Goal: Share content

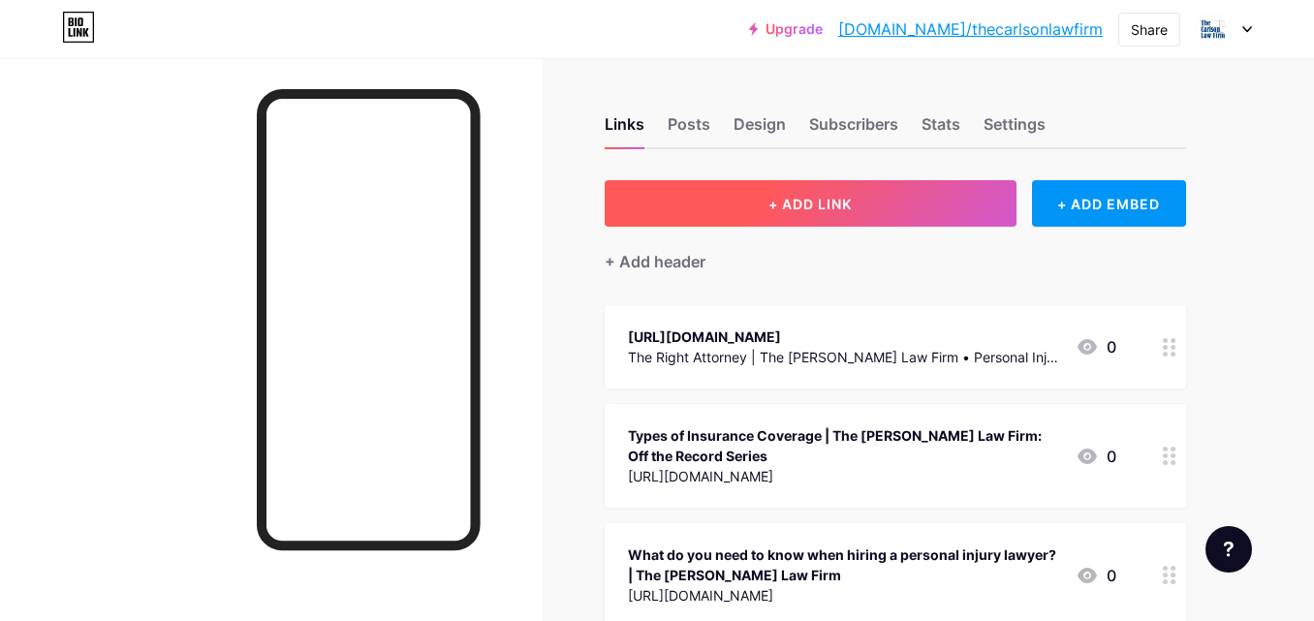
click at [839, 215] on button "+ ADD LINK" at bounding box center [811, 203] width 412 height 47
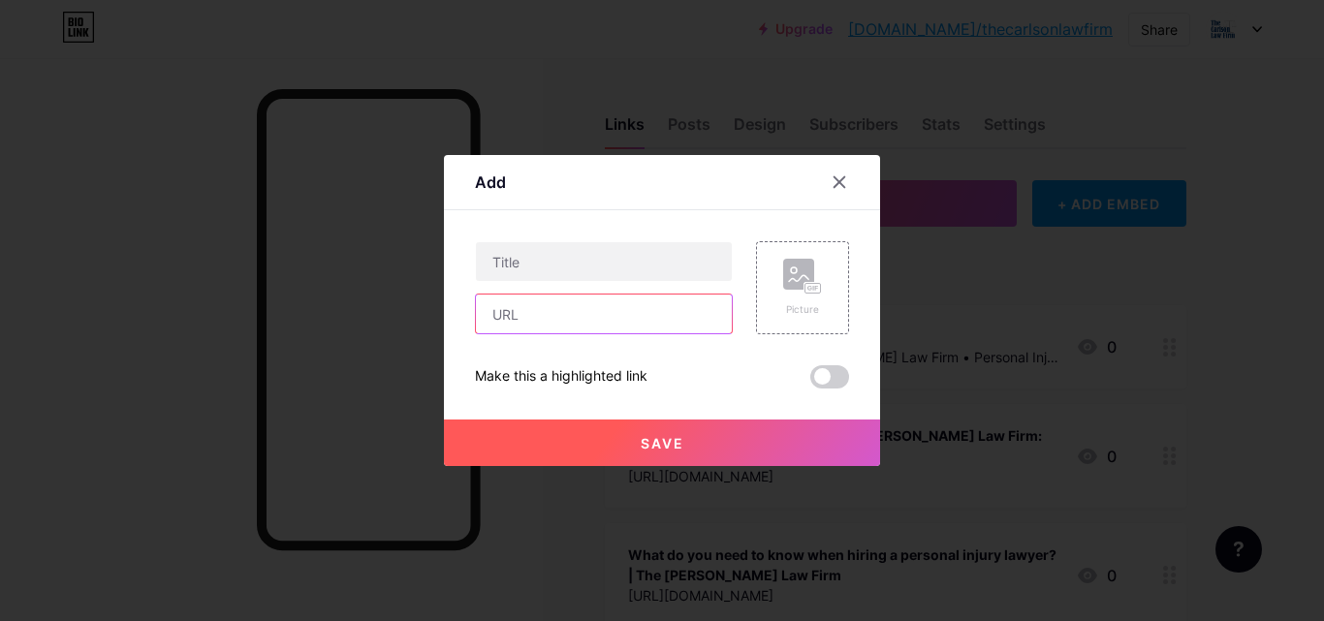
drag, startPoint x: 551, startPoint y: 303, endPoint x: 542, endPoint y: 162, distance: 141.8
click at [550, 302] on input "text" at bounding box center [604, 314] width 256 height 39
paste input "[URL][DOMAIN_NAME]"
type input "[URL][DOMAIN_NAME]"
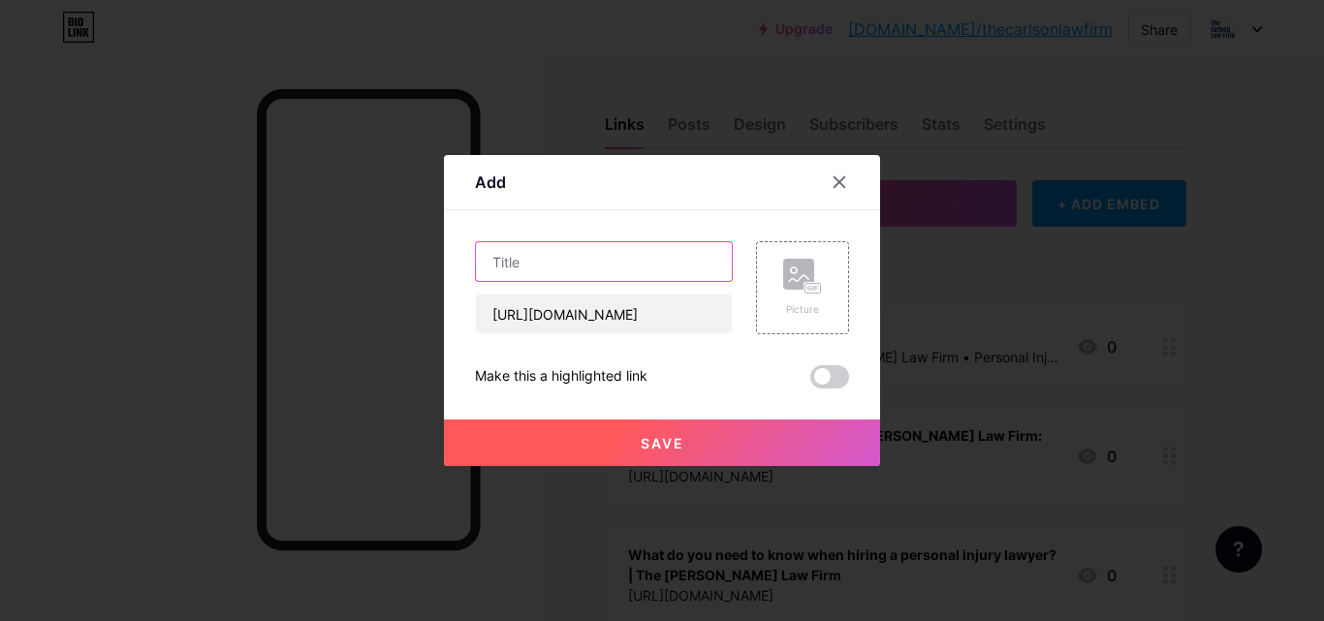
click at [545, 263] on input "text" at bounding box center [604, 261] width 256 height 39
paste input "Why Hiring a Car Crash Attorney Can Make All the Difference"
type input "Why Hiring a Car Crash Attorney Can Make All the Difference"
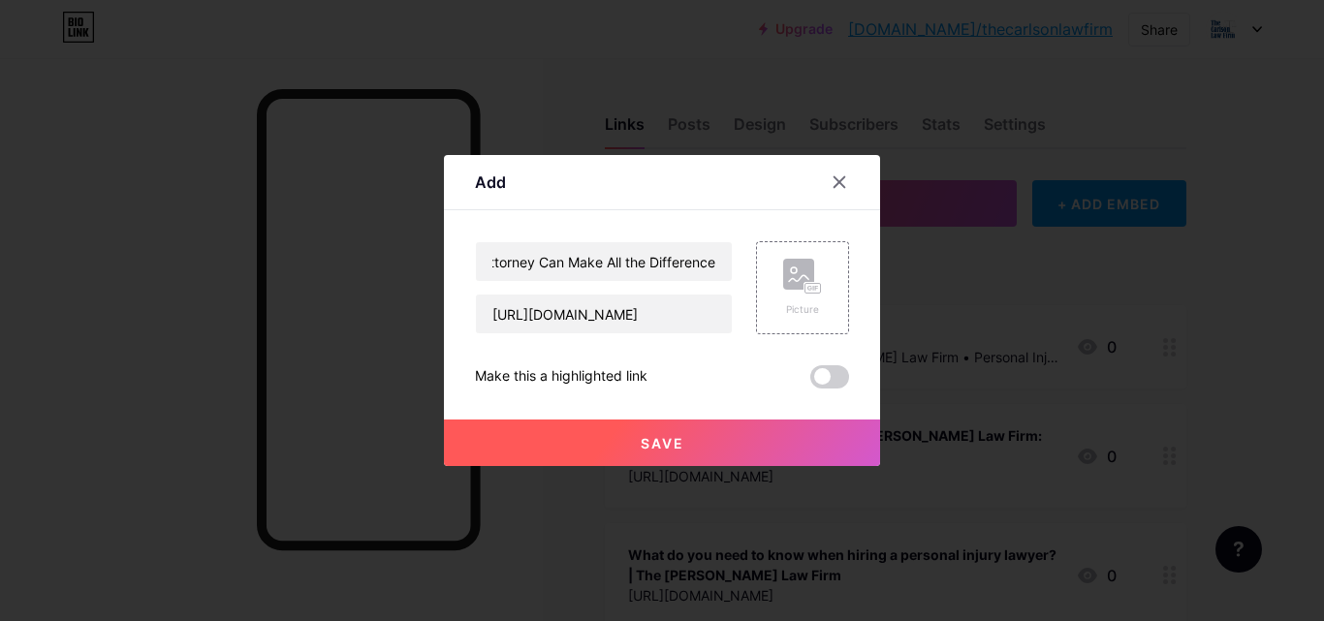
click at [607, 454] on button "Save" at bounding box center [662, 443] width 436 height 47
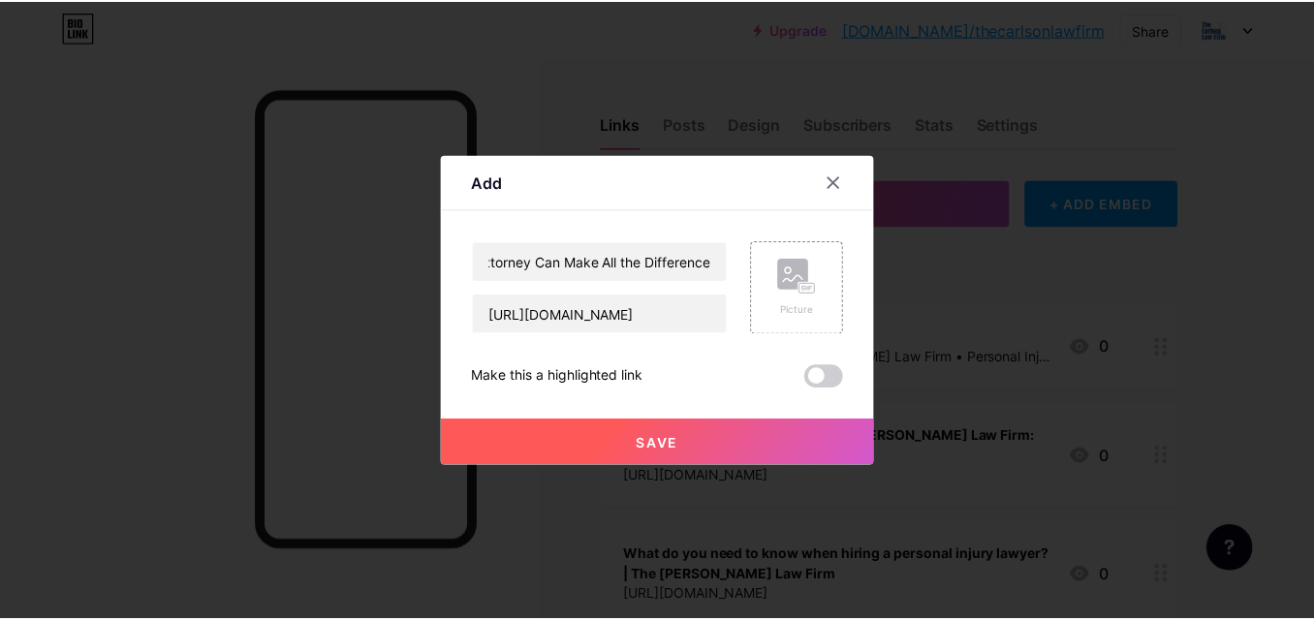
scroll to position [0, 0]
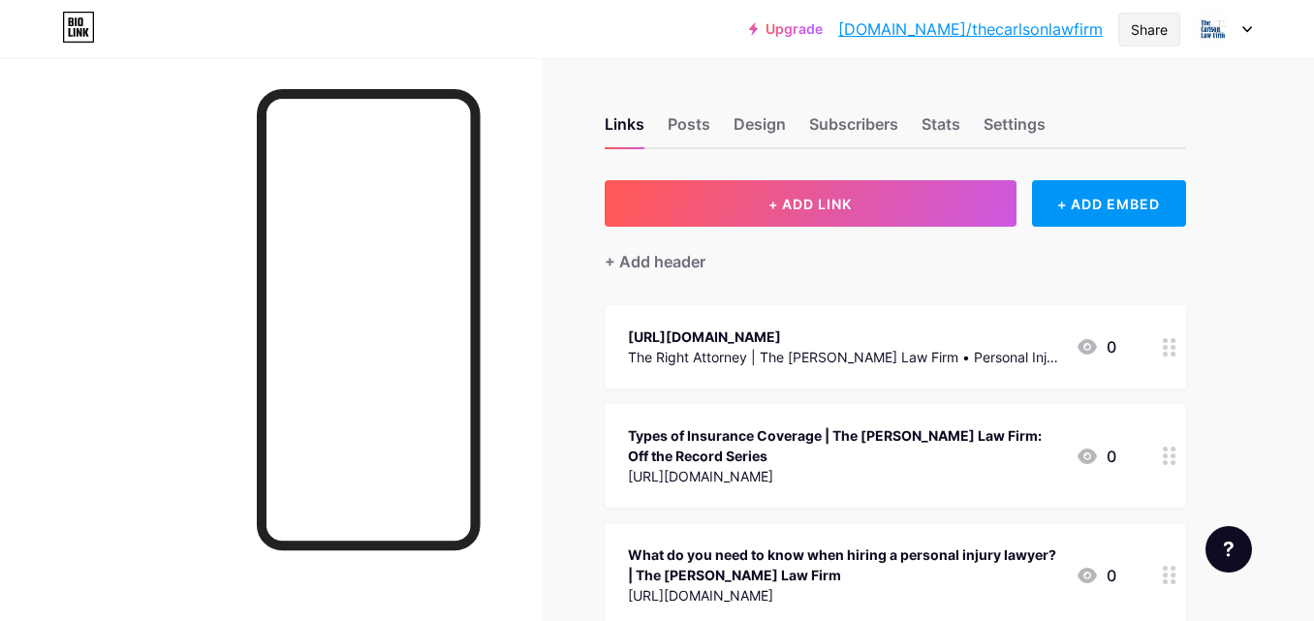
click at [1130, 43] on div "Share" at bounding box center [1150, 30] width 62 height 34
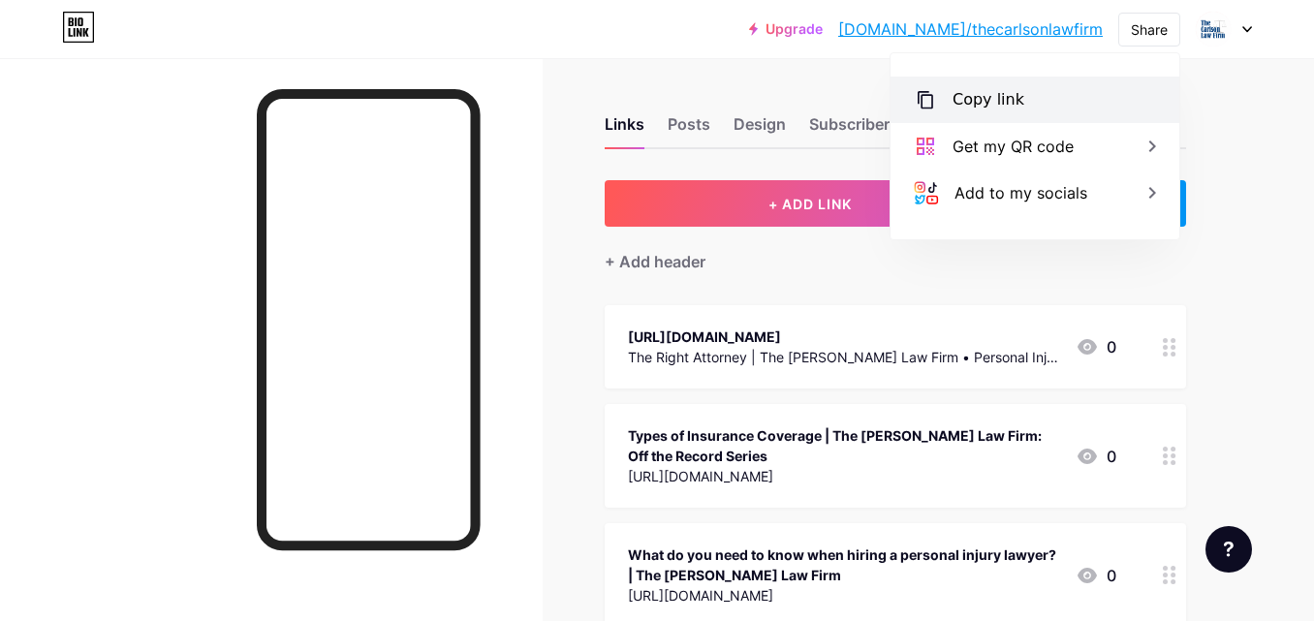
click at [965, 106] on div "Copy link" at bounding box center [989, 99] width 72 height 23
